Goal: Navigation & Orientation: Find specific page/section

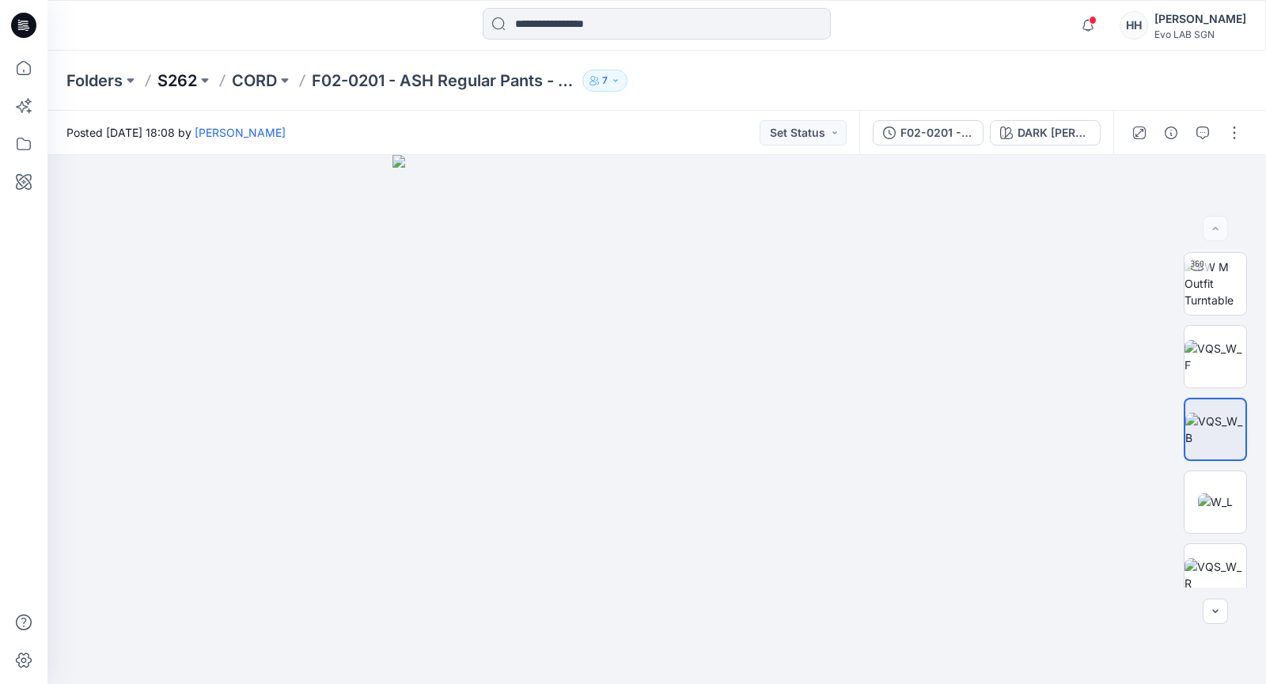
click at [191, 82] on p "S262" at bounding box center [177, 81] width 40 height 22
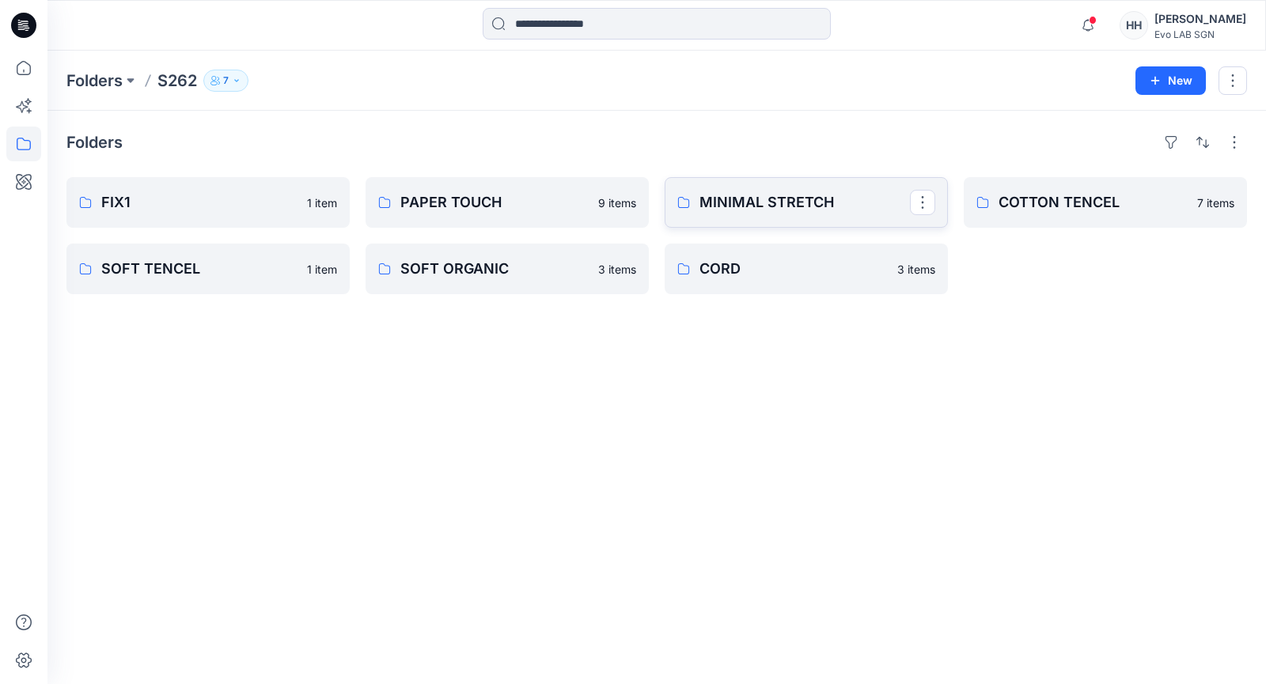
click at [841, 195] on p "MINIMAL STRETCH" at bounding box center [804, 202] width 210 height 22
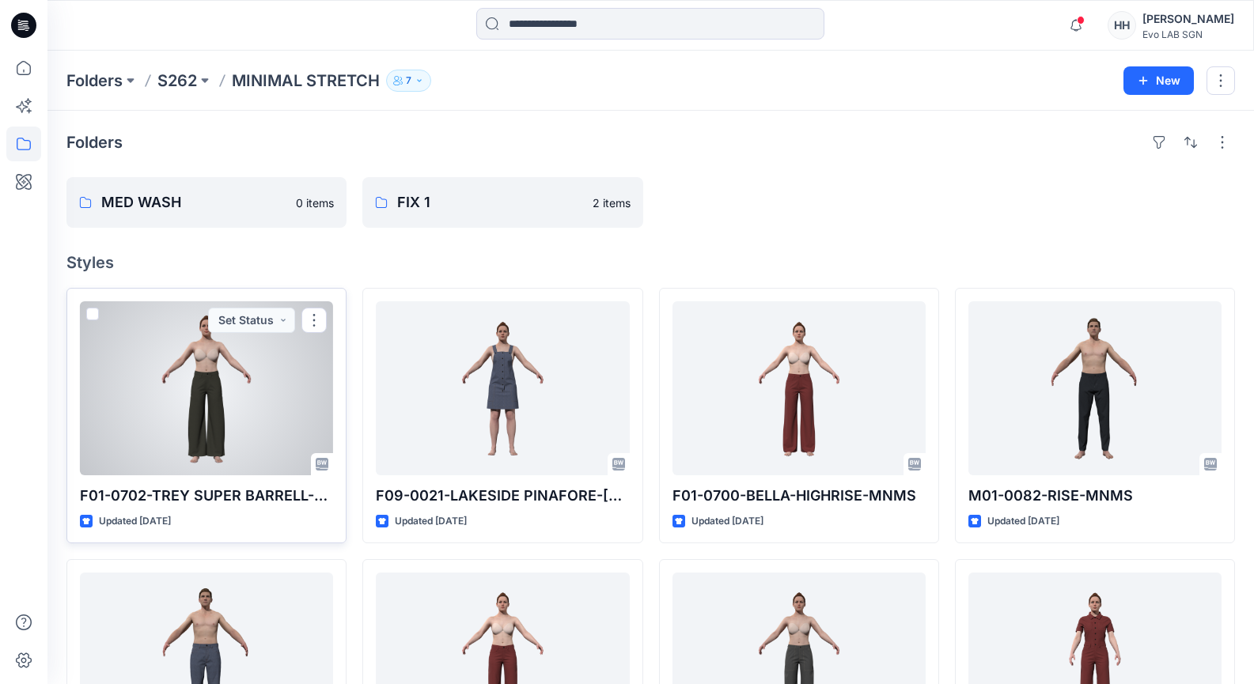
click at [235, 391] on div at bounding box center [206, 388] width 253 height 174
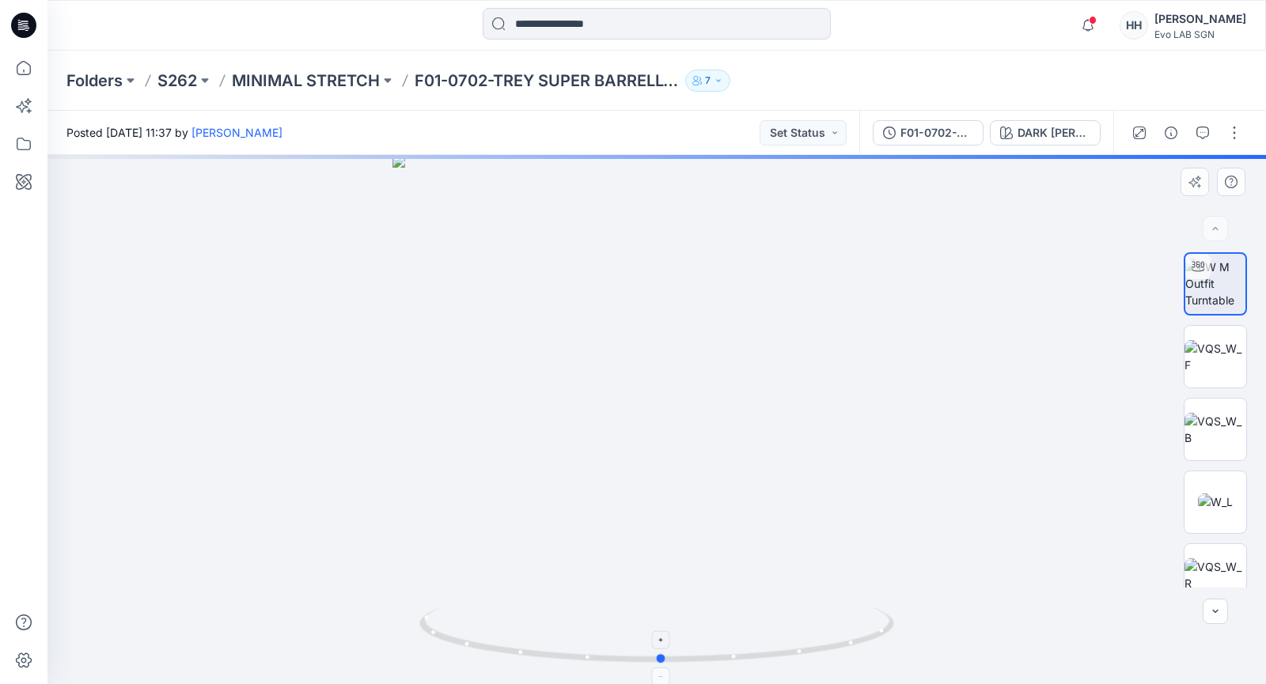
drag, startPoint x: 773, startPoint y: 659, endPoint x: 776, endPoint y: 642, distance: 16.9
click at [776, 642] on icon at bounding box center [658, 637] width 479 height 59
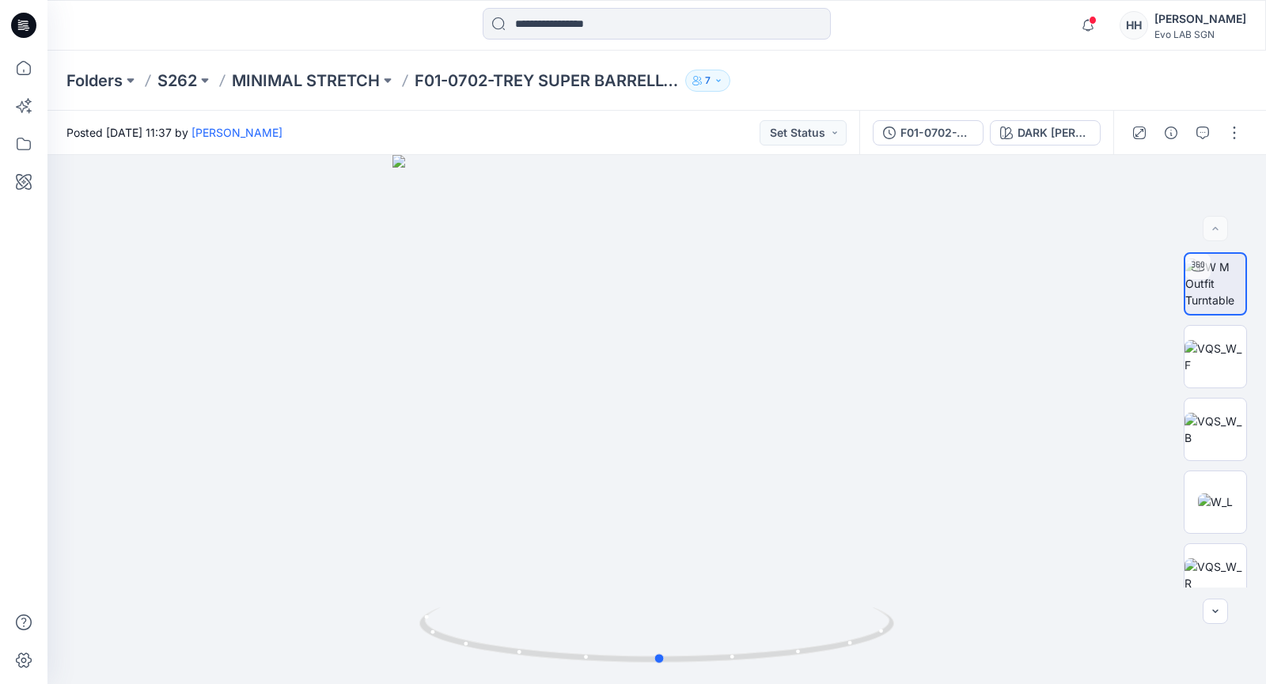
drag, startPoint x: 778, startPoint y: 665, endPoint x: 776, endPoint y: 689, distance: 23.8
click at [776, 683] on html "Notifications Your style FYNN ADV - HIGHCOLAR is ready [DATE] 13:11 TV [PERSON_…" at bounding box center [633, 342] width 1266 height 684
drag, startPoint x: 748, startPoint y: 406, endPoint x: 763, endPoint y: 475, distance: 71.1
click at [752, 411] on div at bounding box center [656, 419] width 1218 height 529
click at [1222, 494] on img at bounding box center [1215, 502] width 35 height 17
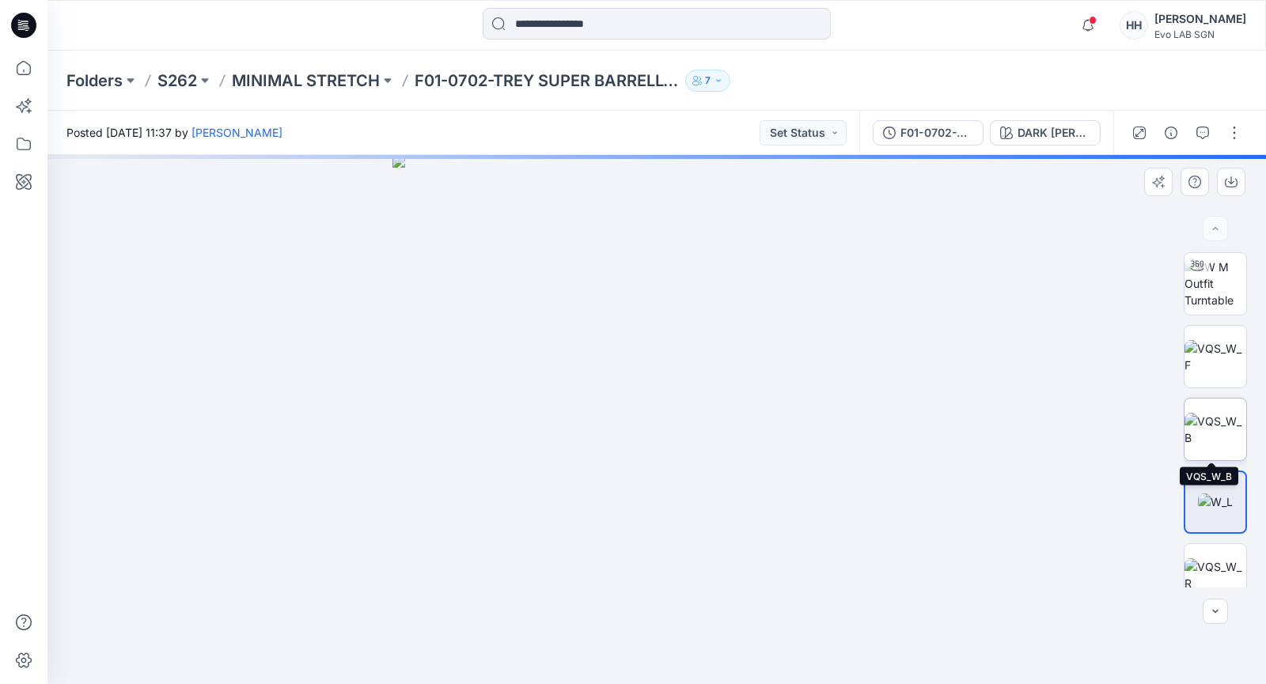
click at [1230, 435] on img at bounding box center [1215, 429] width 62 height 33
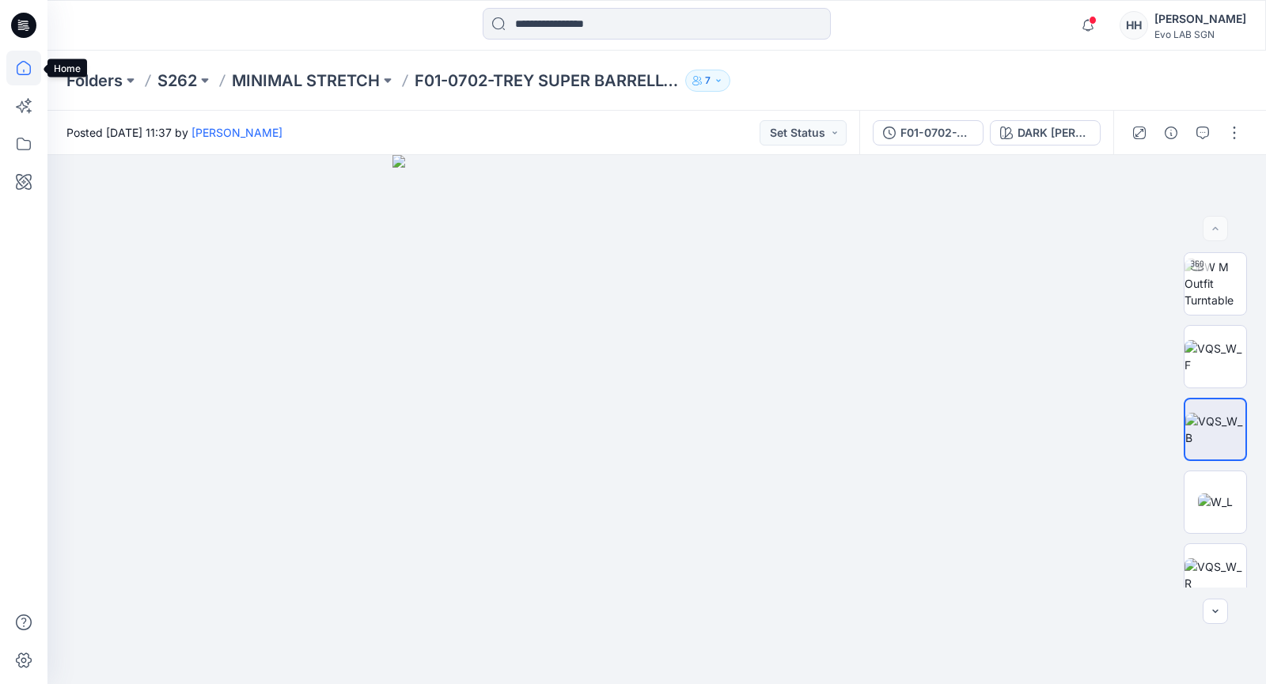
click at [17, 59] on icon at bounding box center [23, 68] width 35 height 35
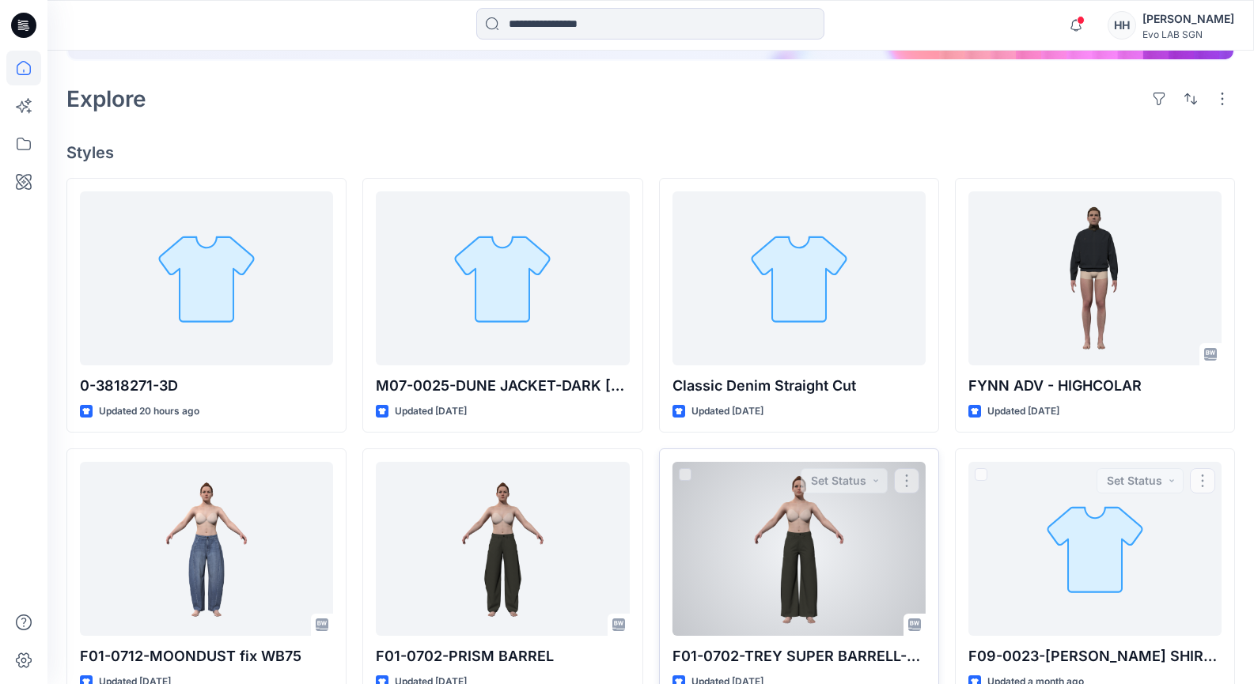
scroll to position [554, 0]
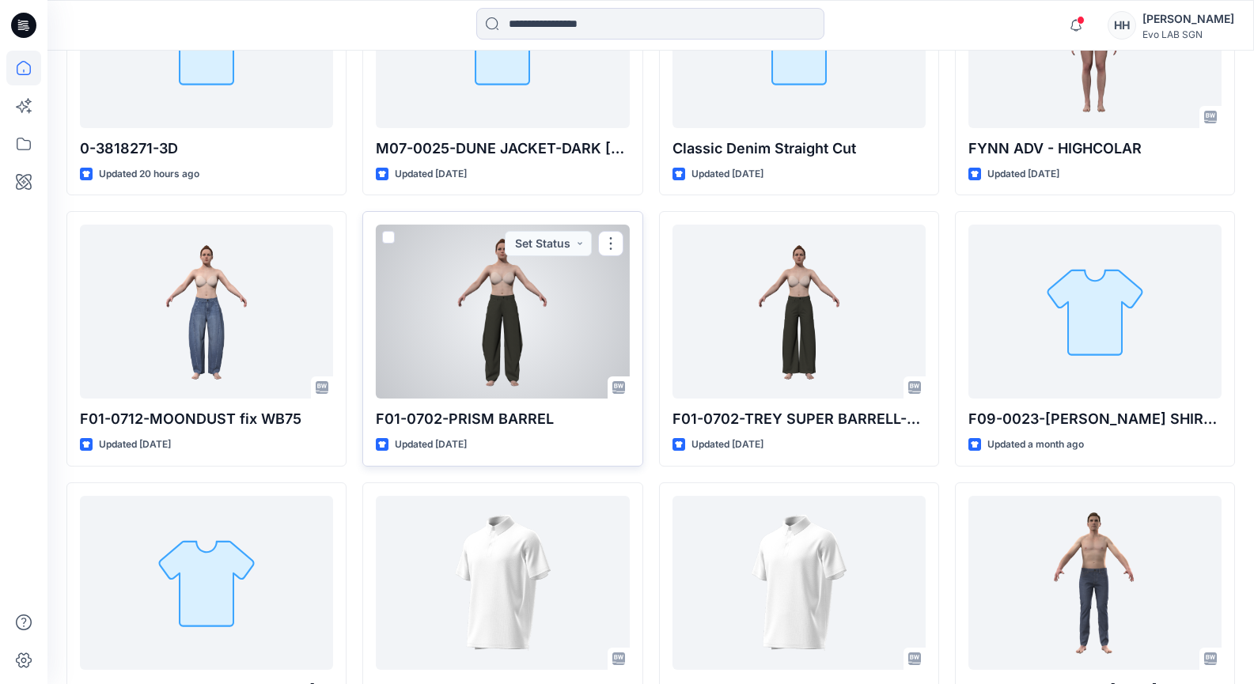
click at [532, 294] on div at bounding box center [502, 312] width 253 height 174
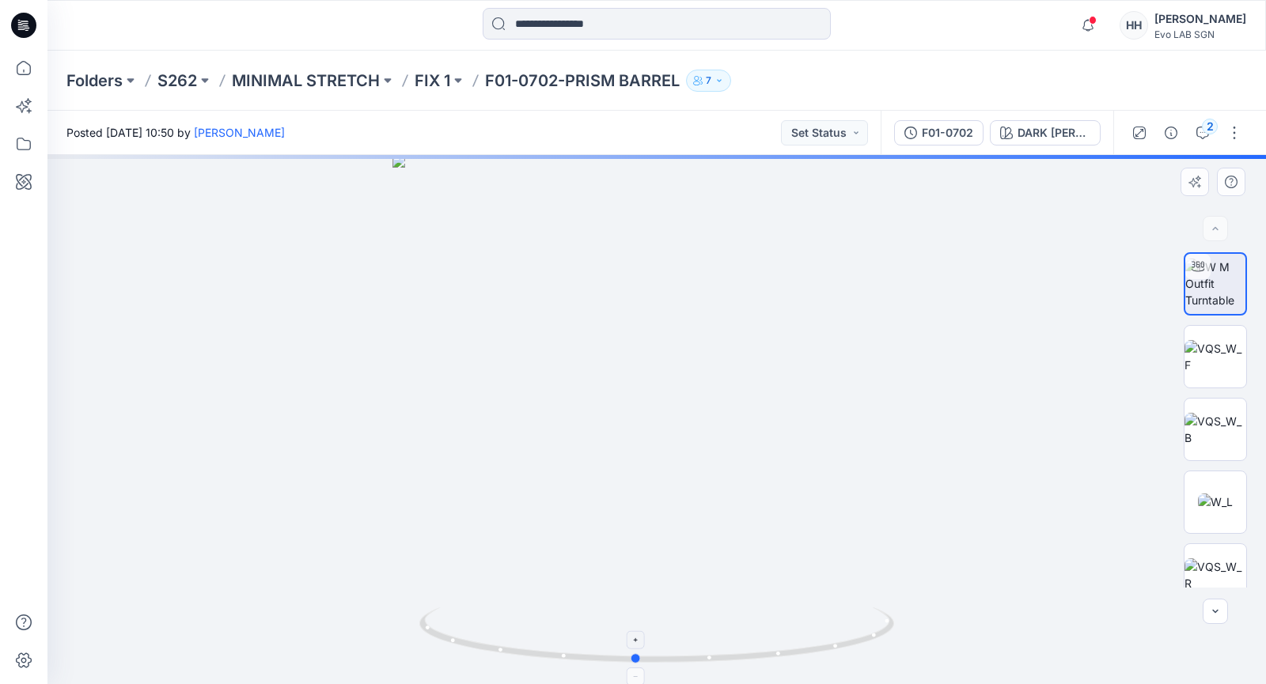
drag, startPoint x: 791, startPoint y: 653, endPoint x: 793, endPoint y: 618, distance: 35.7
drag, startPoint x: 780, startPoint y: 655, endPoint x: 579, endPoint y: 660, distance: 201.0
click at [598, 649] on icon at bounding box center [658, 637] width 479 height 59
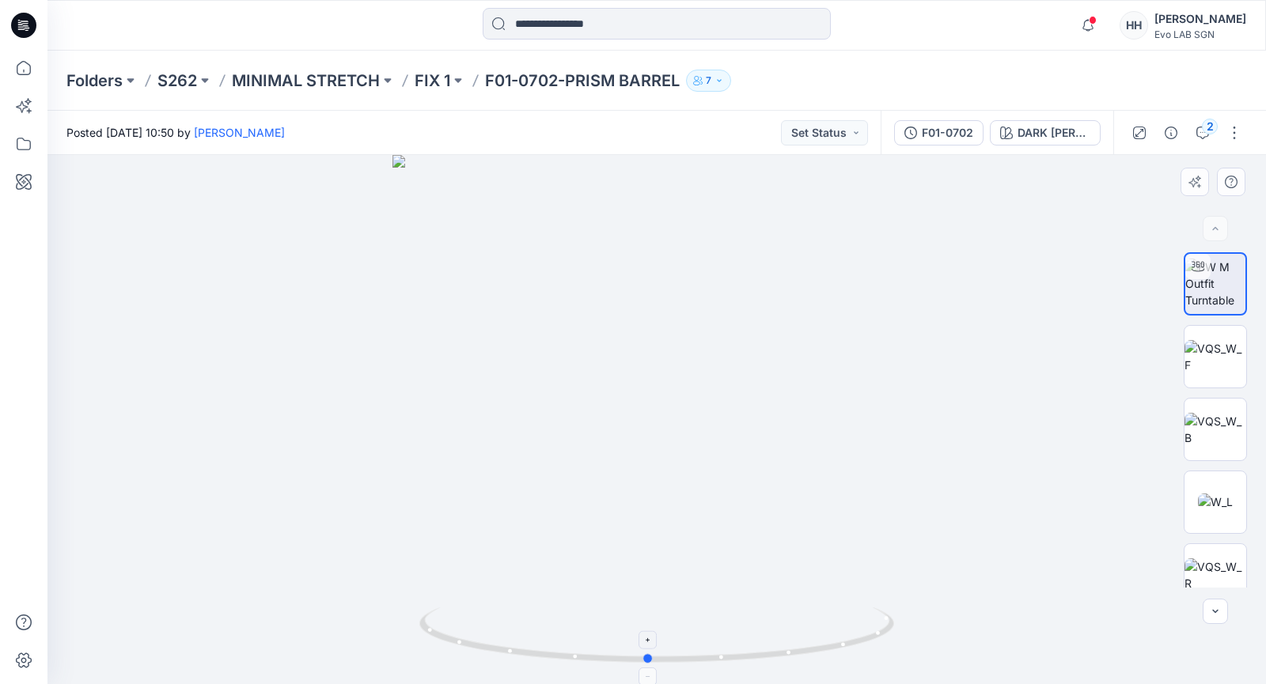
drag, startPoint x: 664, startPoint y: 668, endPoint x: 838, endPoint y: 646, distance: 174.6
click at [839, 649] on icon at bounding box center [658, 637] width 479 height 59
drag, startPoint x: 786, startPoint y: 659, endPoint x: 861, endPoint y: 642, distance: 77.7
click at [861, 642] on icon at bounding box center [658, 637] width 479 height 59
drag, startPoint x: 806, startPoint y: 657, endPoint x: 782, endPoint y: 653, distance: 24.8
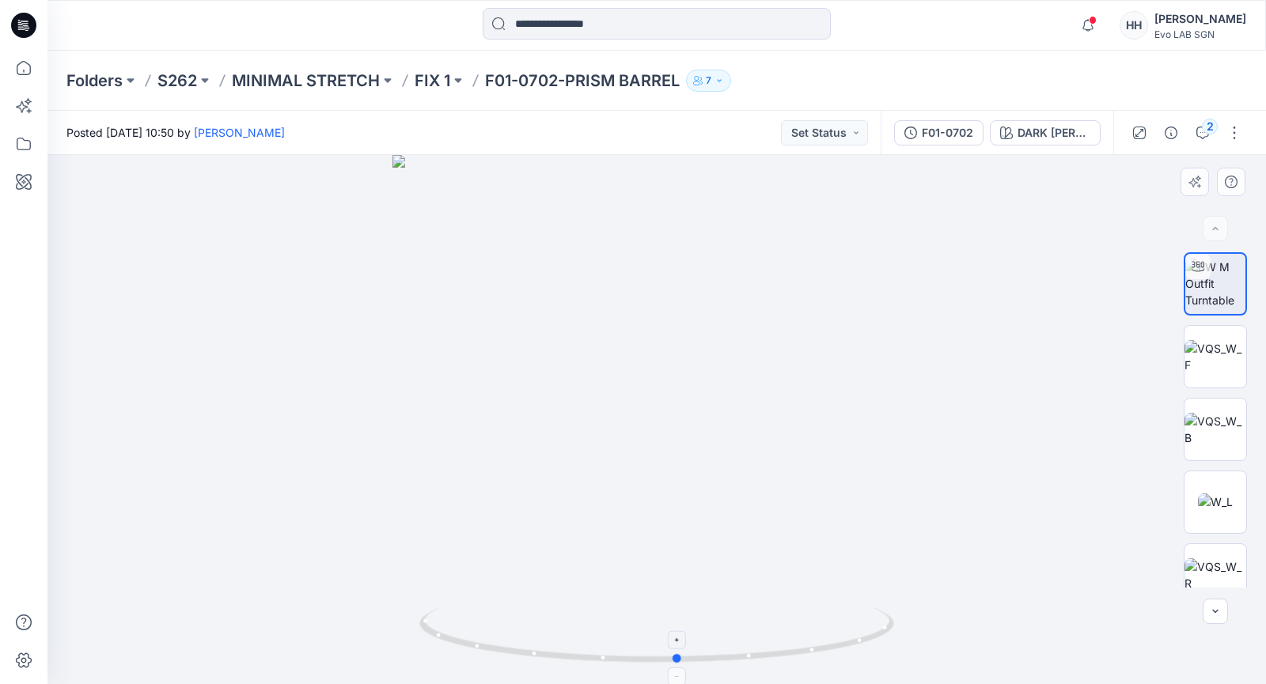
click at [770, 659] on icon at bounding box center [658, 637] width 479 height 59
drag, startPoint x: 784, startPoint y: 659, endPoint x: 842, endPoint y: 628, distance: 65.5
click at [846, 636] on icon at bounding box center [658, 637] width 479 height 59
drag, startPoint x: 770, startPoint y: 649, endPoint x: 952, endPoint y: 611, distance: 185.7
click at [952, 611] on div at bounding box center [656, 419] width 1218 height 529
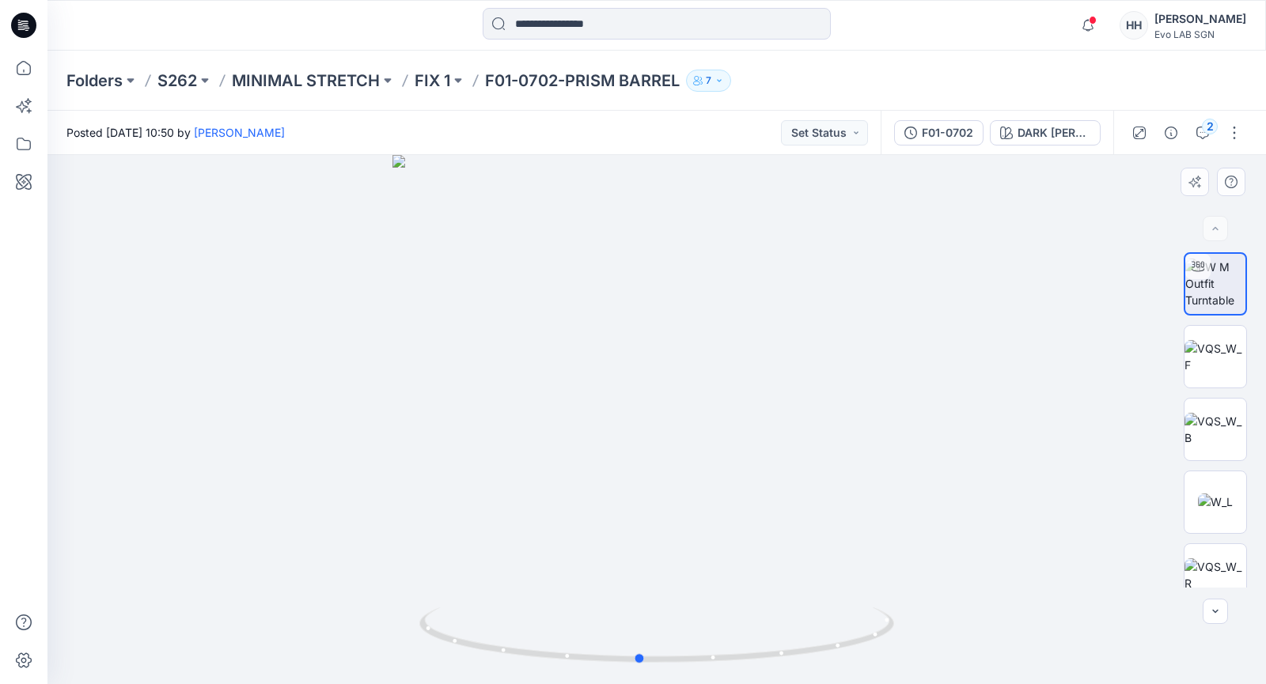
drag, startPoint x: 756, startPoint y: 661, endPoint x: 941, endPoint y: 623, distance: 188.2
click at [941, 623] on div at bounding box center [656, 419] width 1218 height 529
drag, startPoint x: 680, startPoint y: 676, endPoint x: 778, endPoint y: 662, distance: 99.9
click at [778, 662] on div at bounding box center [656, 419] width 1218 height 529
drag, startPoint x: 736, startPoint y: 656, endPoint x: 672, endPoint y: 654, distance: 63.3
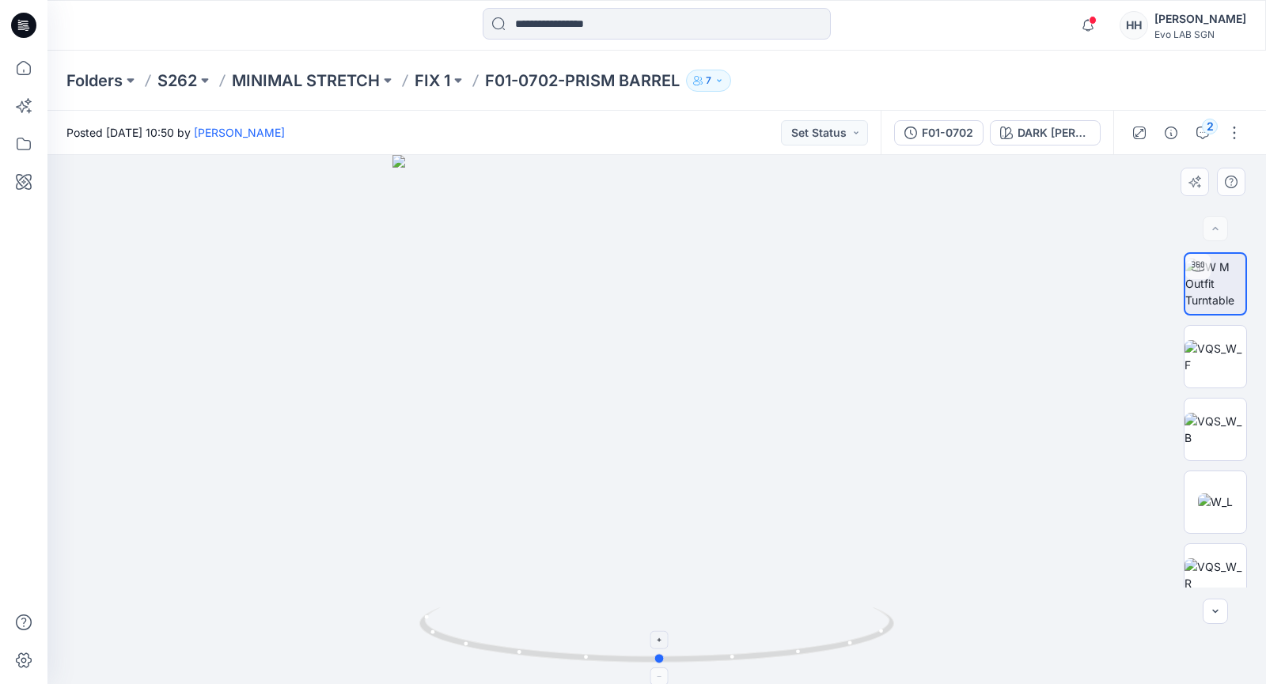
click at [672, 654] on icon at bounding box center [658, 637] width 479 height 59
drag, startPoint x: 821, startPoint y: 658, endPoint x: 923, endPoint y: 649, distance: 102.5
click at [923, 649] on div at bounding box center [656, 419] width 1218 height 529
drag, startPoint x: 774, startPoint y: 660, endPoint x: 820, endPoint y: 651, distance: 45.9
click at [820, 651] on icon at bounding box center [658, 637] width 479 height 59
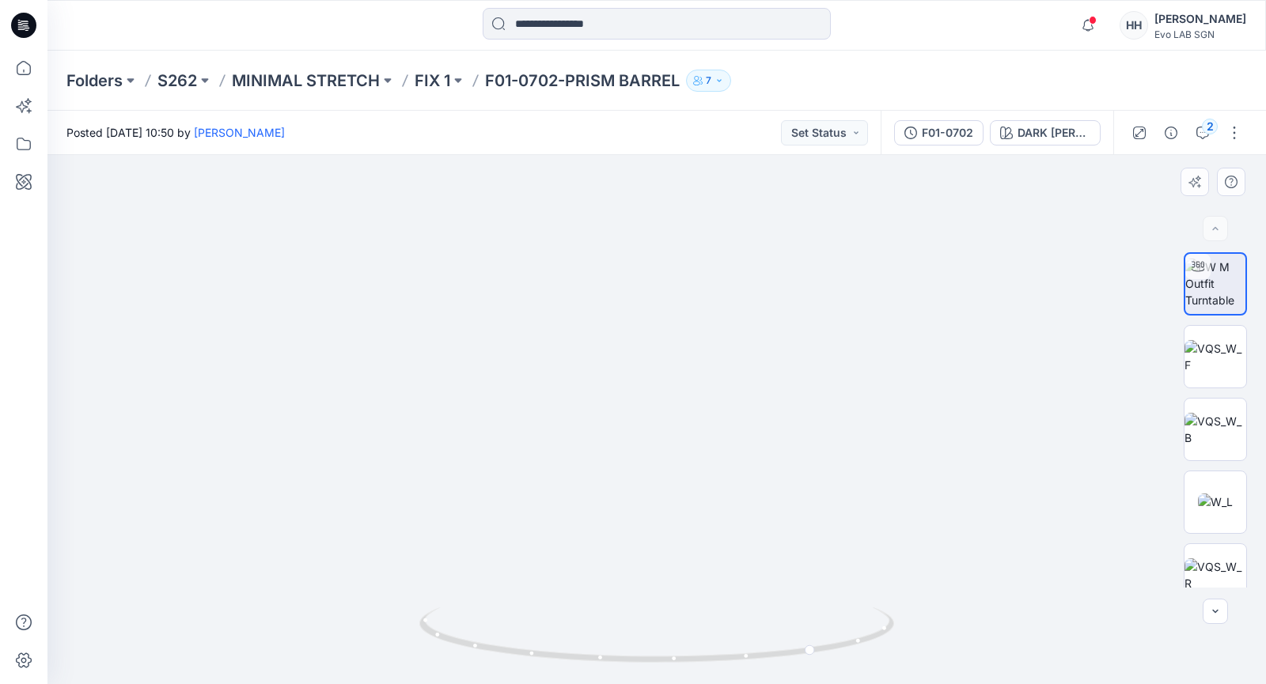
drag, startPoint x: 785, startPoint y: 563, endPoint x: 778, endPoint y: 284, distance: 279.3
drag, startPoint x: 783, startPoint y: 582, endPoint x: 787, endPoint y: 314, distance: 268.2
drag, startPoint x: 756, startPoint y: 536, endPoint x: 754, endPoint y: 661, distance: 125.8
drag, startPoint x: 734, startPoint y: 656, endPoint x: 647, endPoint y: 644, distance: 87.8
click at [647, 644] on icon at bounding box center [658, 637] width 479 height 59
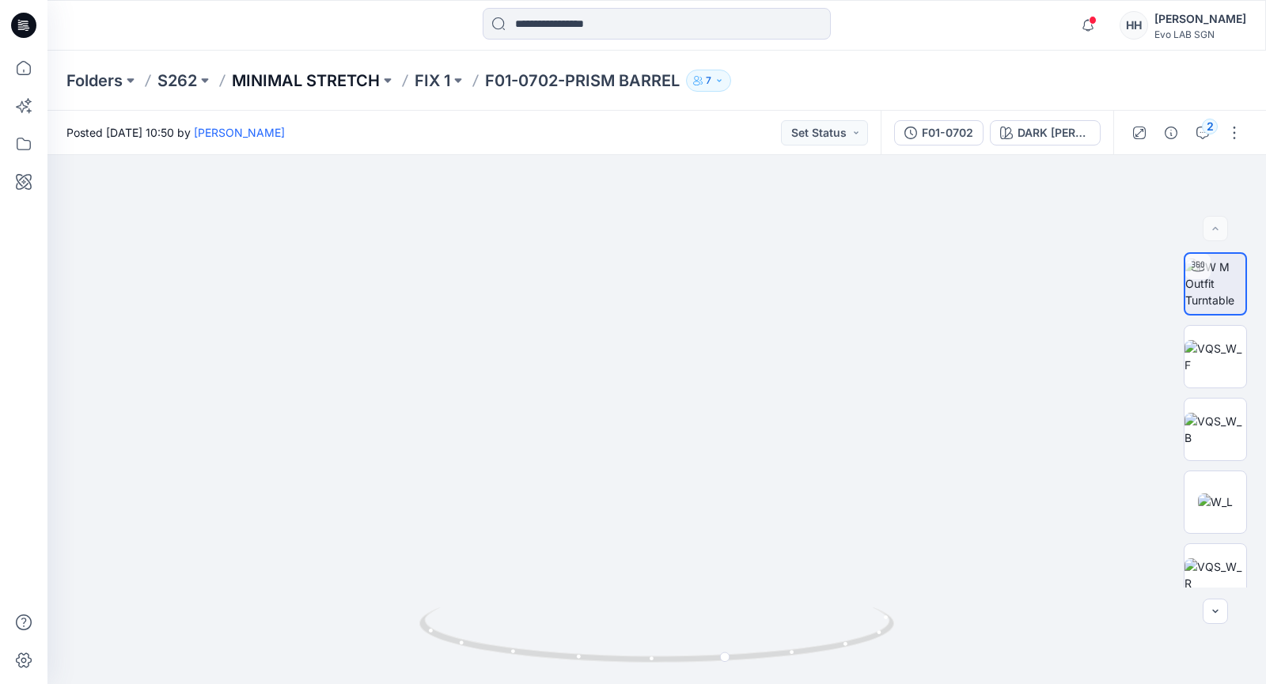
click at [359, 73] on p "MINIMAL STRETCH" at bounding box center [306, 81] width 148 height 22
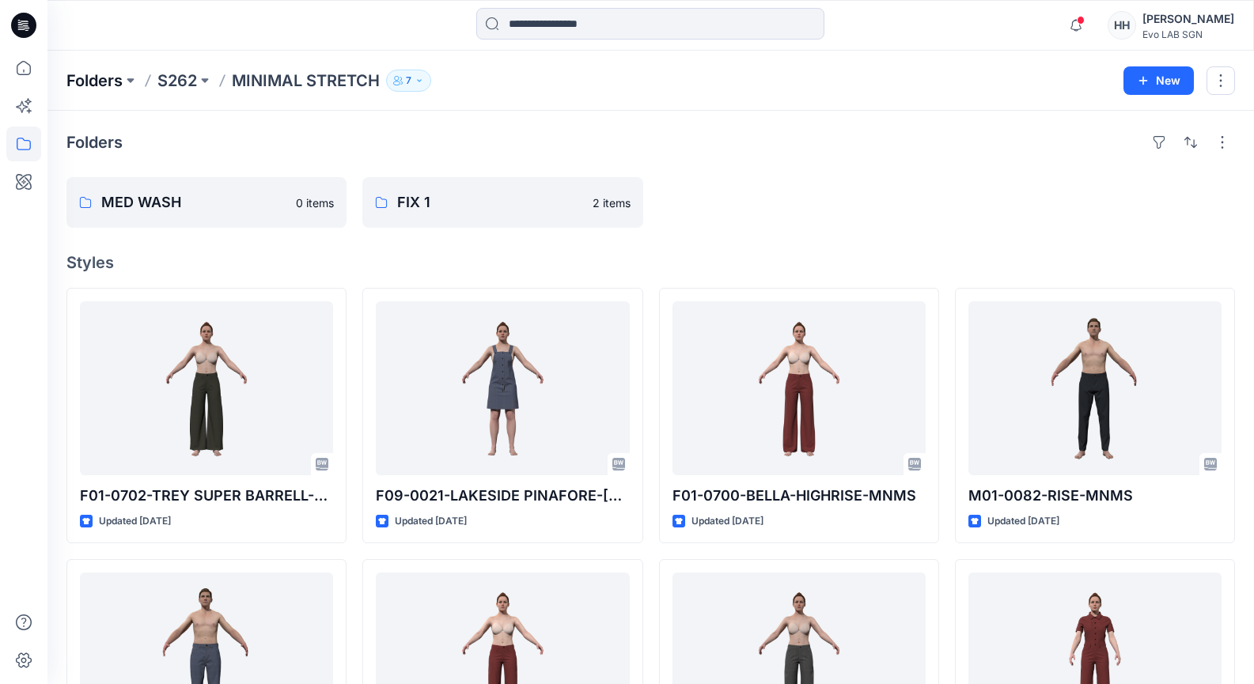
click at [97, 85] on p "Folders" at bounding box center [94, 81] width 56 height 22
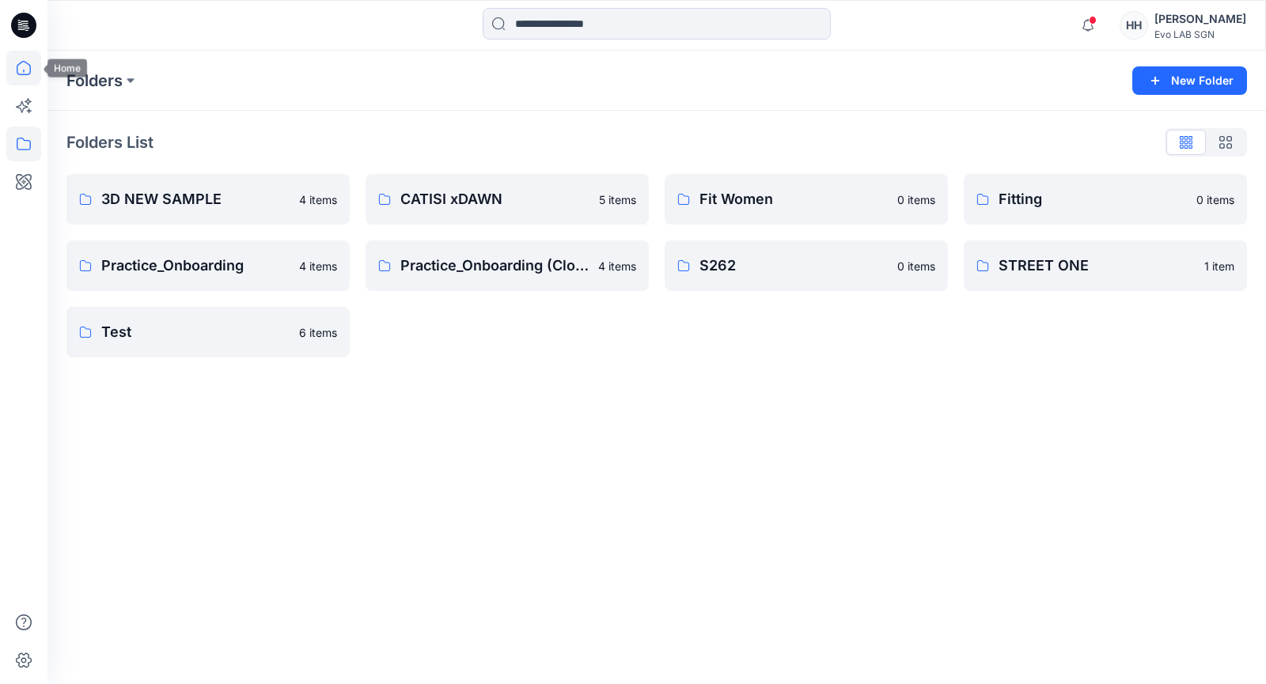
click at [29, 67] on icon at bounding box center [23, 68] width 35 height 35
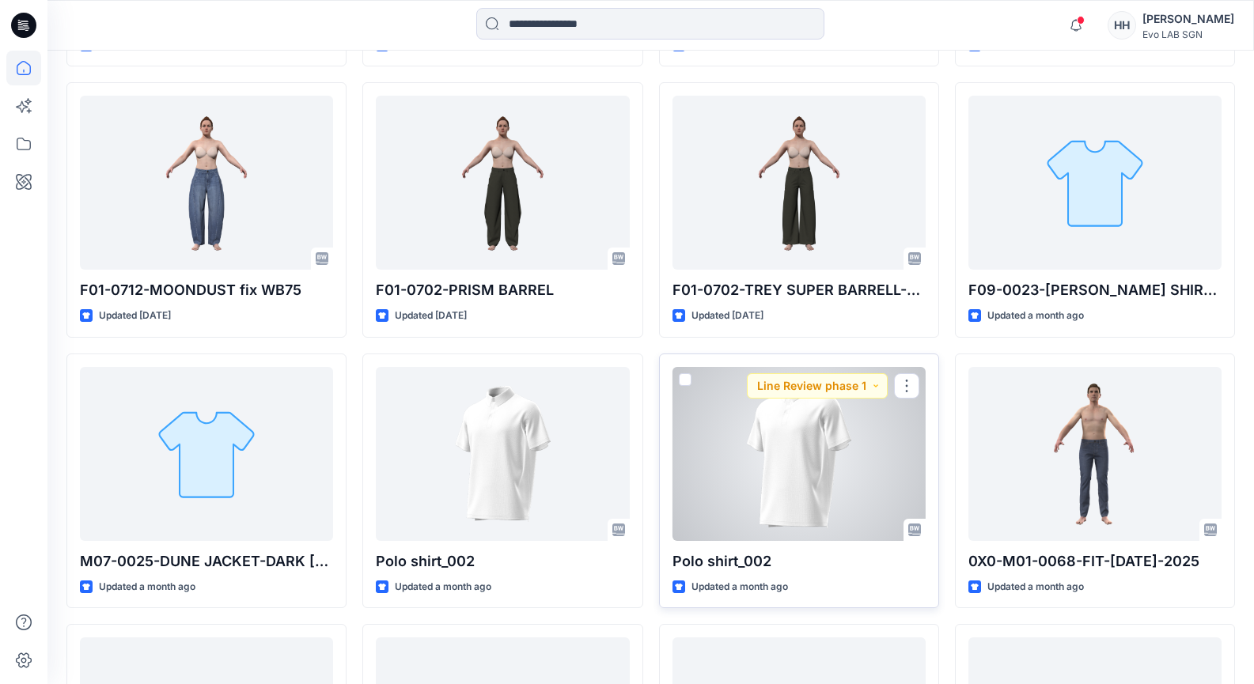
scroll to position [1157, 0]
